Goal: Information Seeking & Learning: Learn about a topic

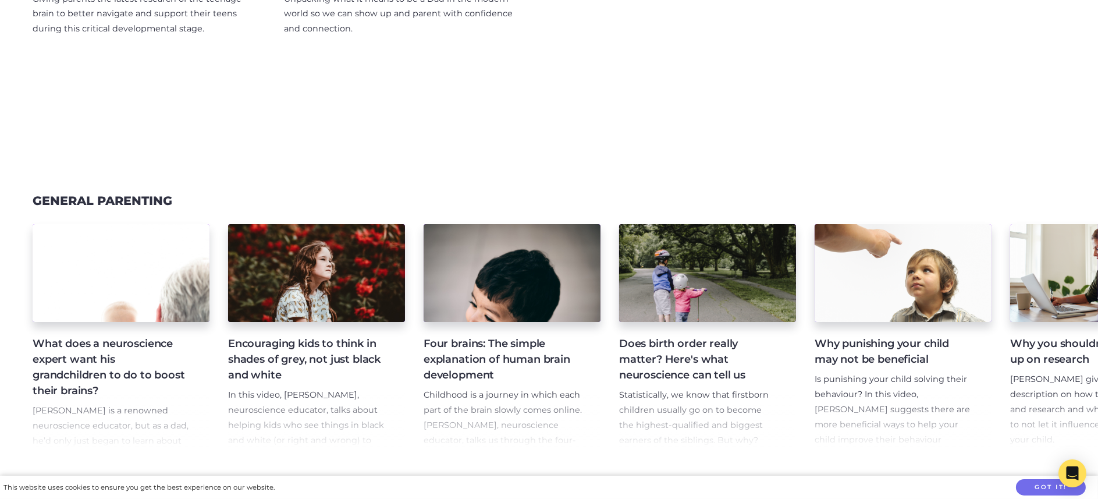
scroll to position [640, 0]
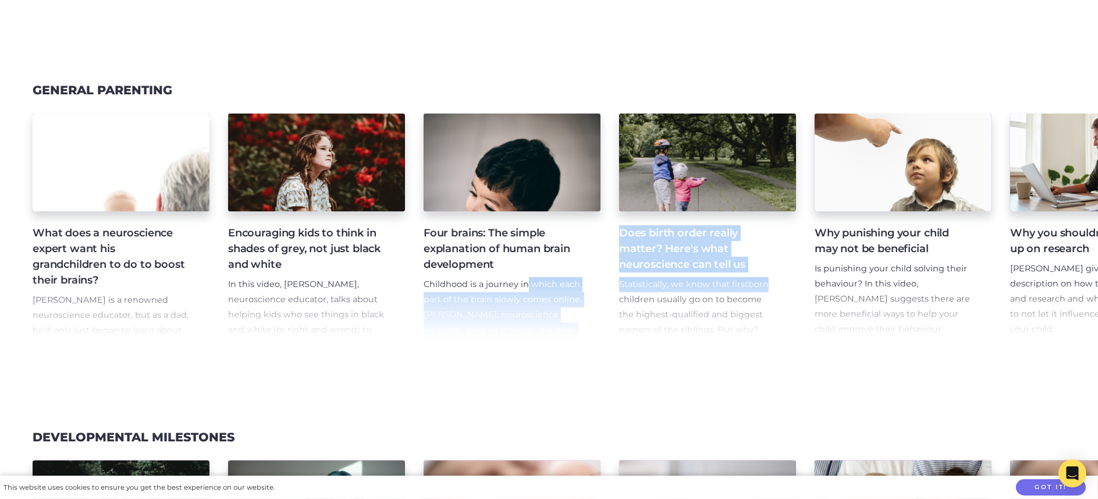
drag, startPoint x: 767, startPoint y: 287, endPoint x: 525, endPoint y: 286, distance: 242.6
click at [525, 285] on div "What does a neuroscience expert want his grandchildren to do to boost their bra…" at bounding box center [549, 228] width 1098 height 256
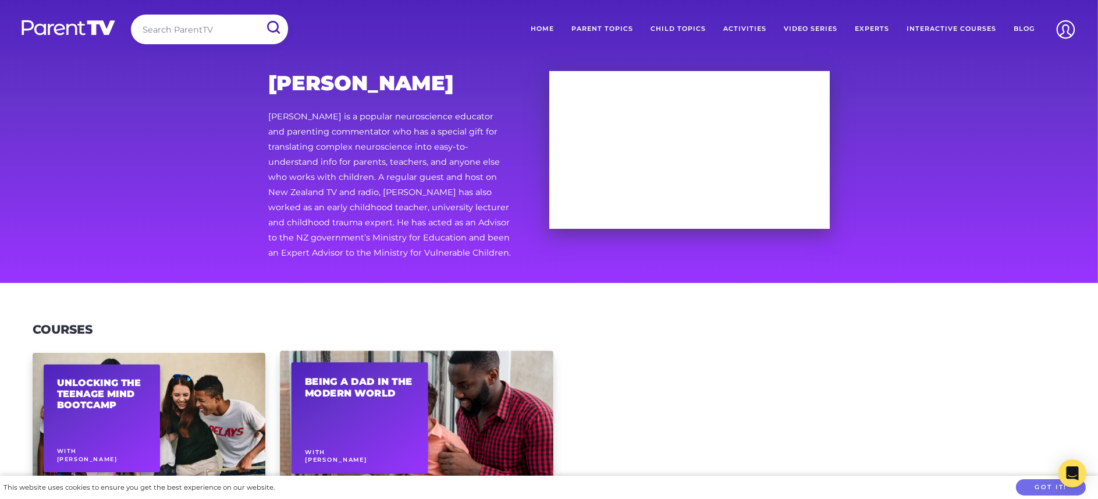
scroll to position [0, 0]
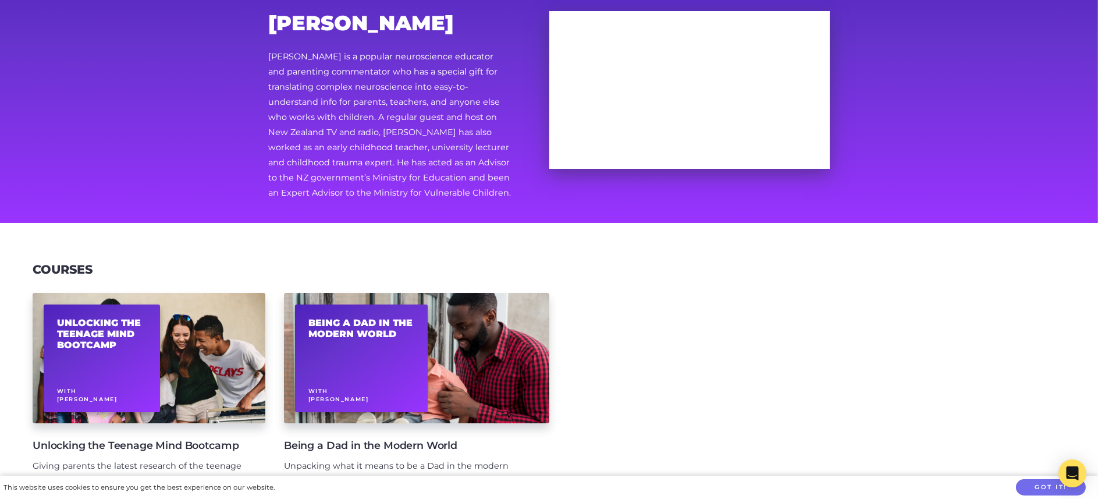
scroll to position [175, 0]
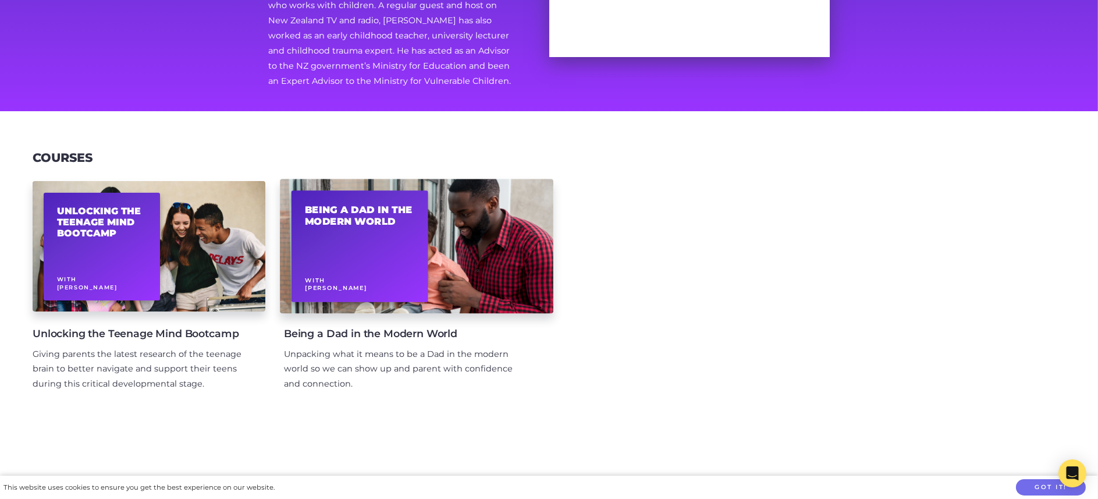
click at [364, 277] on small "With Nathan Wallis" at bounding box center [336, 284] width 62 height 16
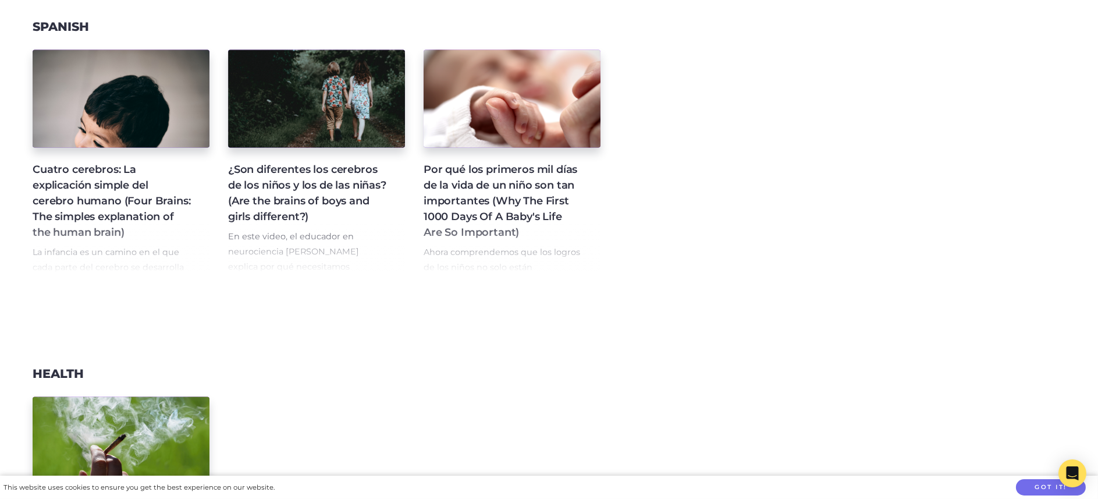
scroll to position [3200, 0]
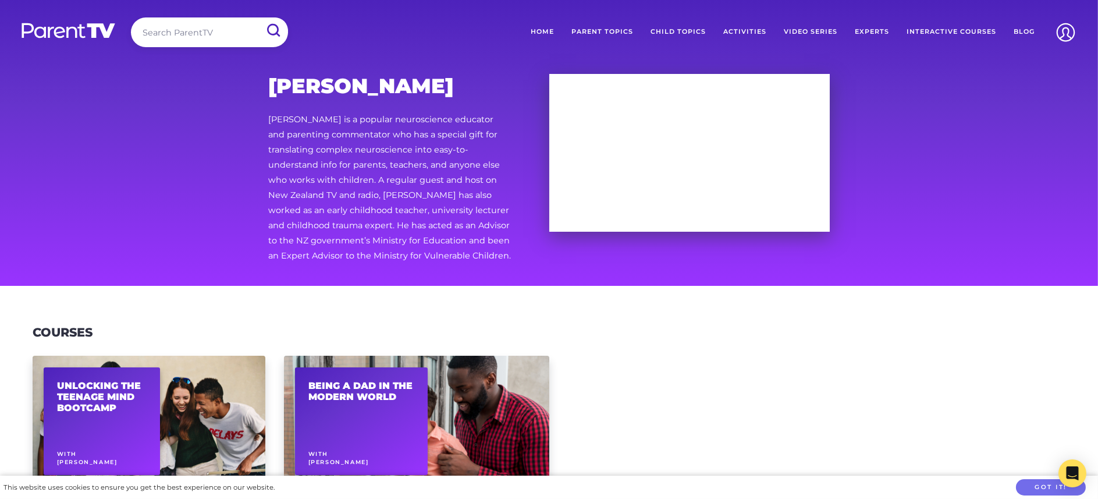
click at [610, 31] on link "Parent Topics" at bounding box center [602, 31] width 79 height 29
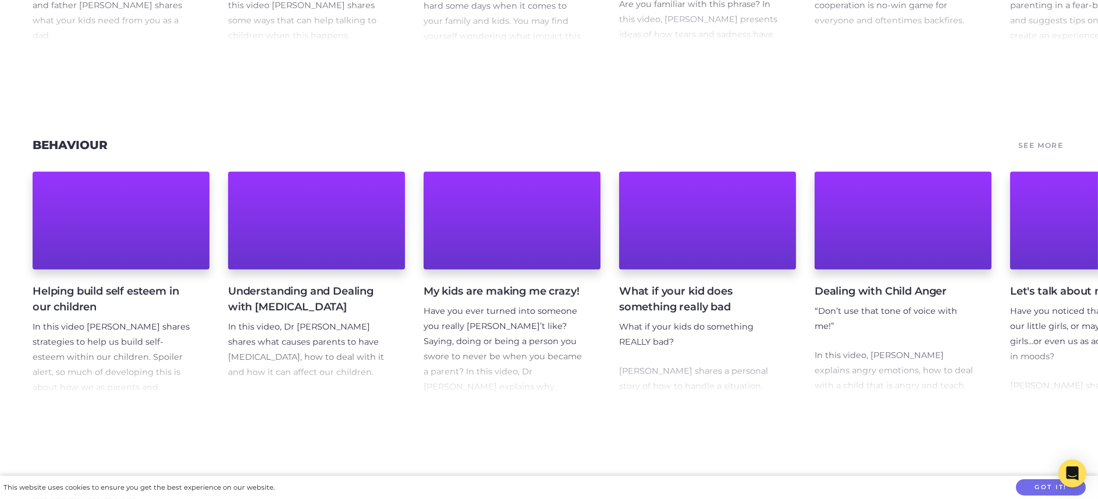
scroll to position [756, 0]
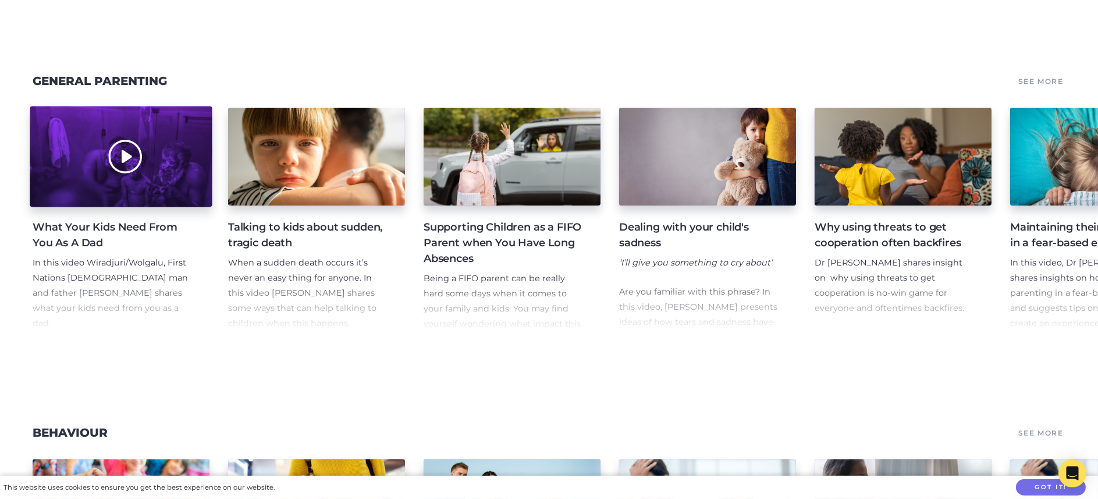
click at [80, 170] on div at bounding box center [121, 156] width 182 height 101
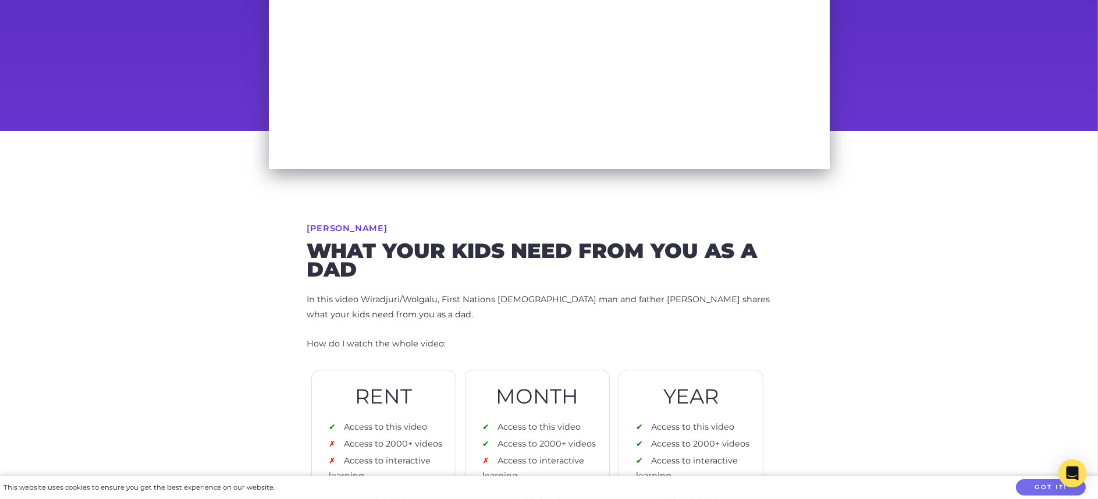
scroll to position [407, 0]
